Goal: Find contact information: Find contact information

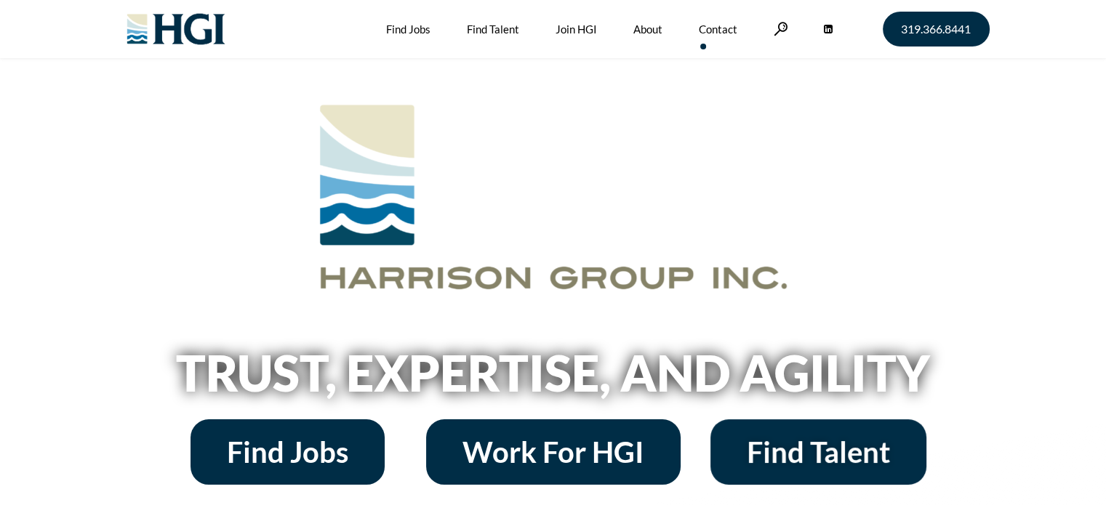
click at [721, 29] on link "Contact" at bounding box center [718, 29] width 39 height 58
click at [721, 25] on link "Contact" at bounding box center [718, 29] width 39 height 58
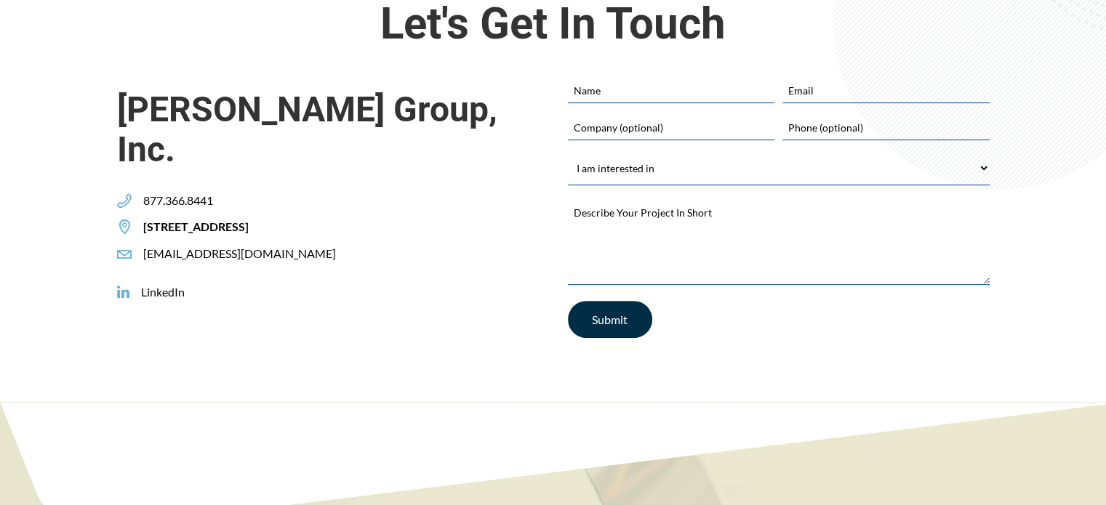
scroll to position [832, 0]
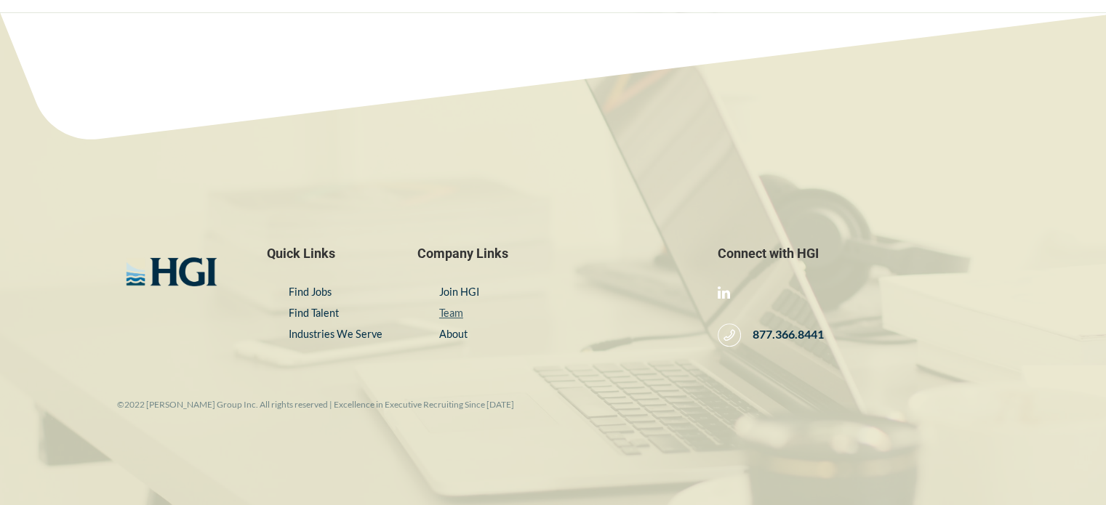
click at [459, 313] on link "Team" at bounding box center [451, 313] width 24 height 12
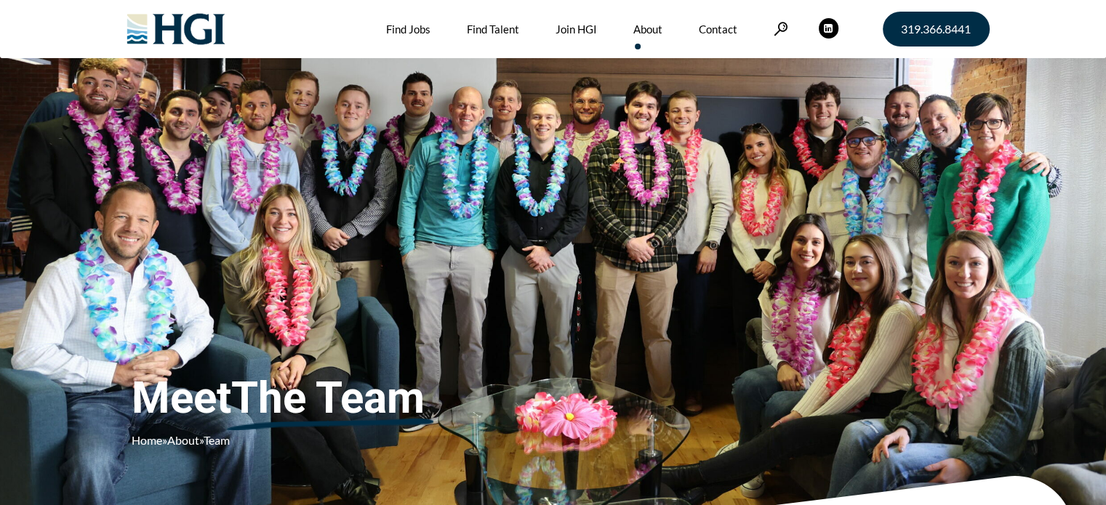
click at [826, 25] on span at bounding box center [829, 28] width 20 height 20
click at [727, 31] on link "Contact" at bounding box center [718, 29] width 39 height 58
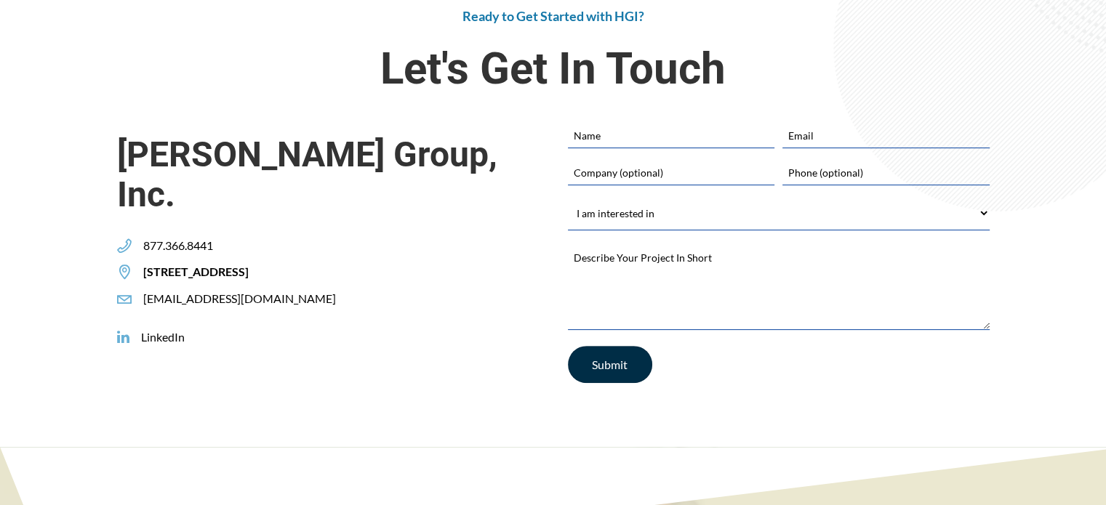
scroll to position [426, 0]
